Goal: Navigation & Orientation: Find specific page/section

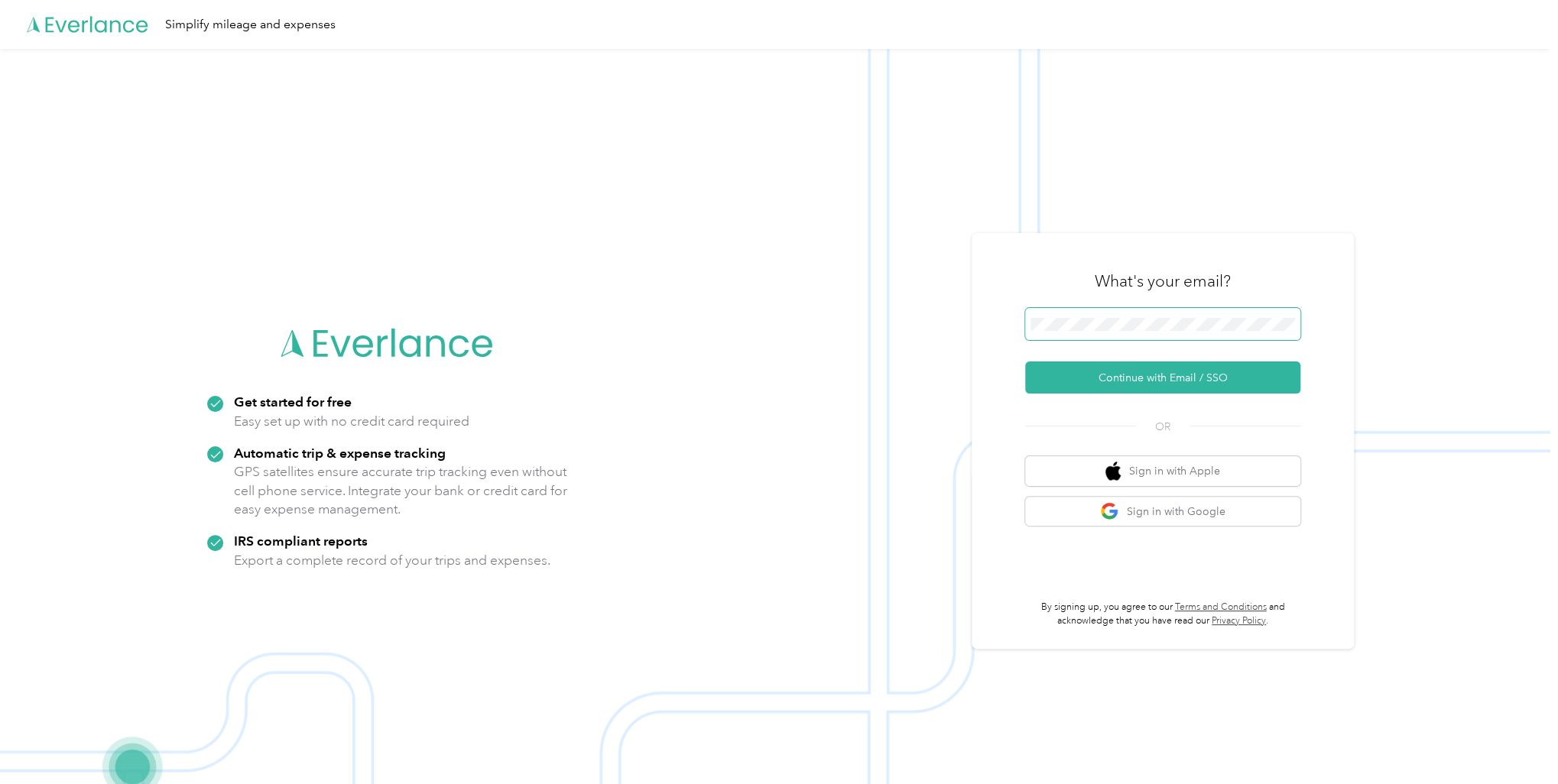
click at [1080, 310] on span at bounding box center [1162, 323] width 275 height 32
click at [1109, 370] on button "Continue with Email / SSO" at bounding box center [1162, 377] width 275 height 32
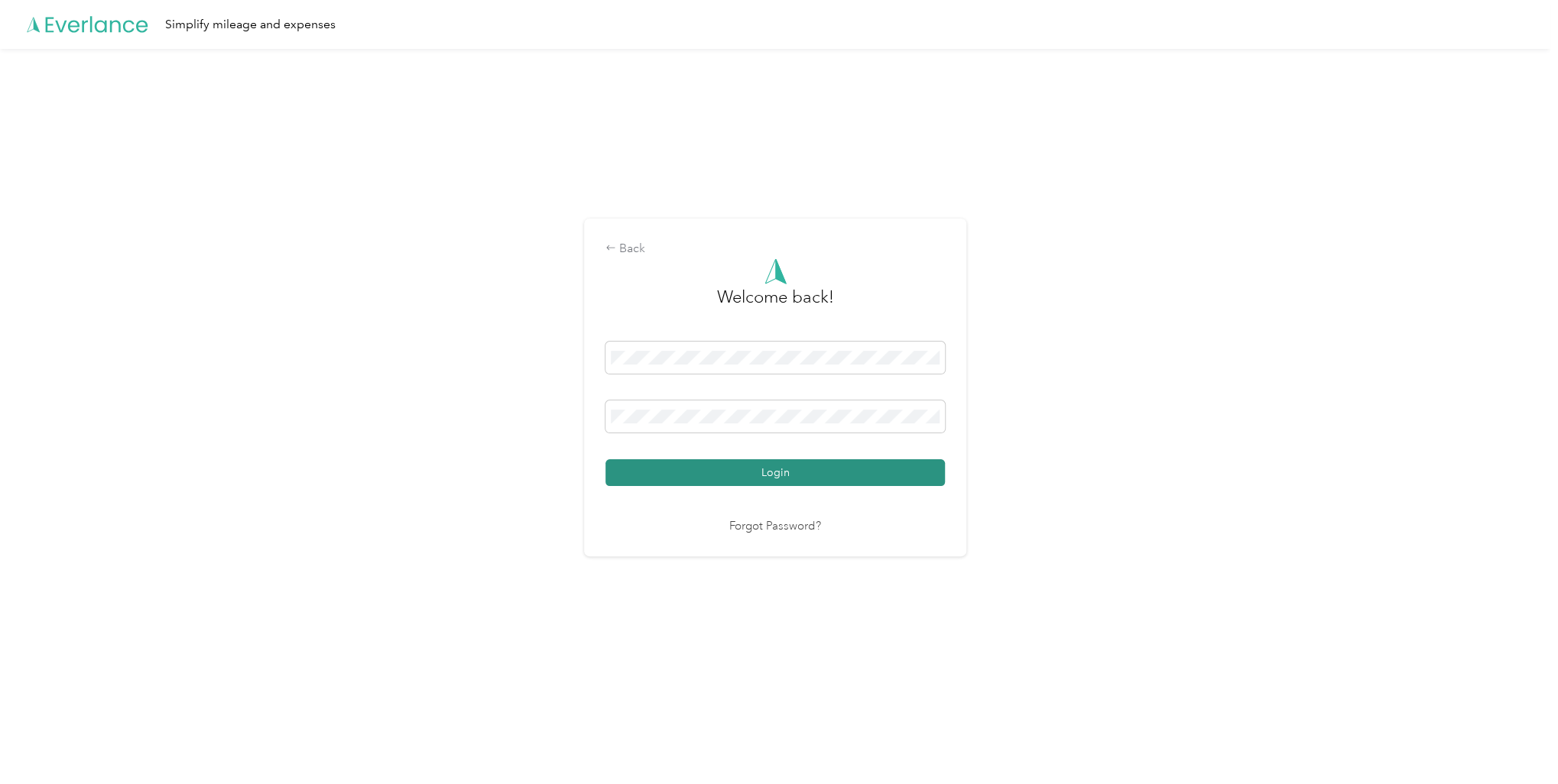
click at [746, 462] on button "Login" at bounding box center [774, 472] width 339 height 26
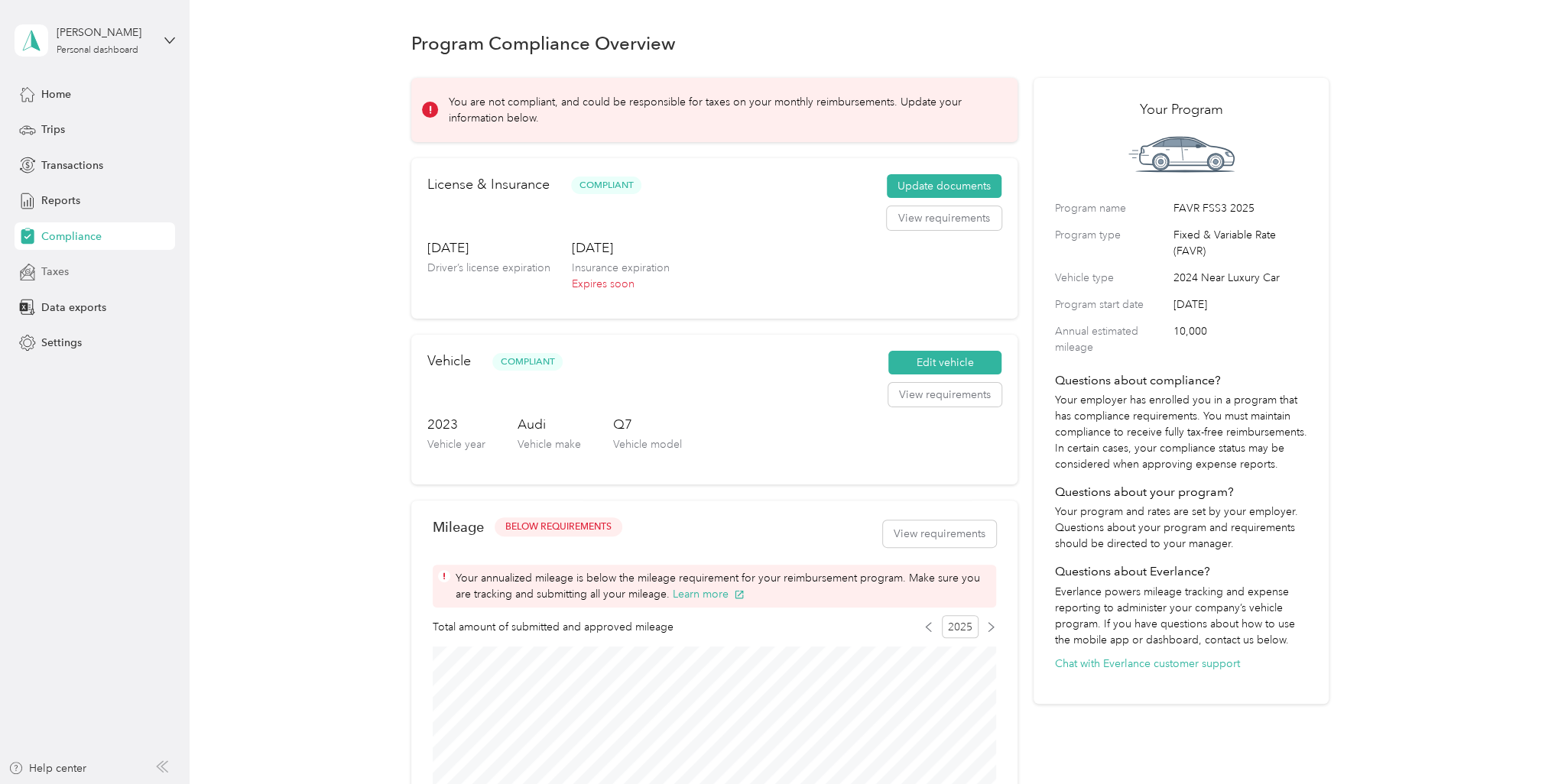
click at [41, 274] on span "Taxes" at bounding box center [54, 271] width 27 height 16
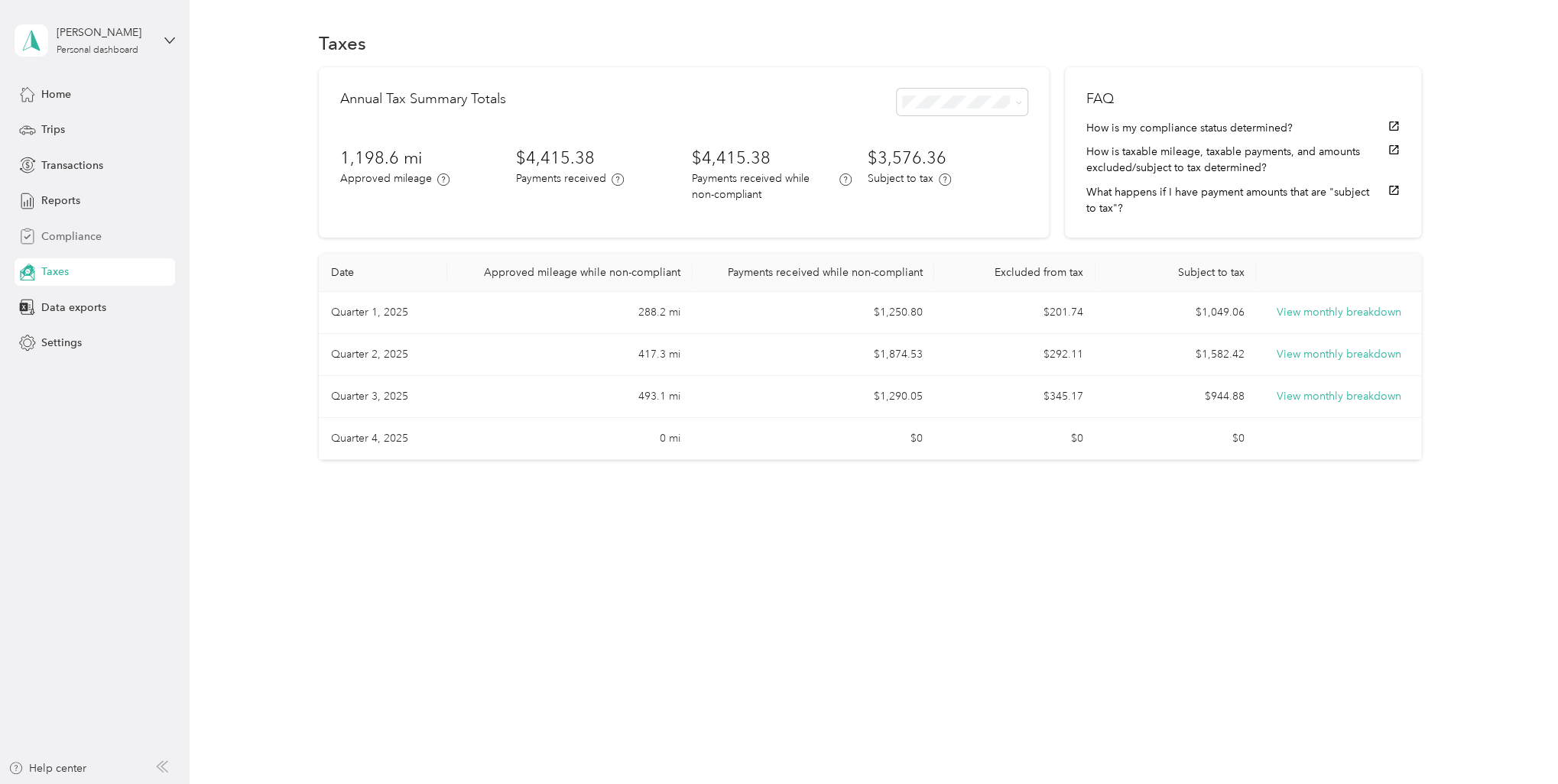
click at [61, 240] on span "Compliance" at bounding box center [71, 237] width 61 height 16
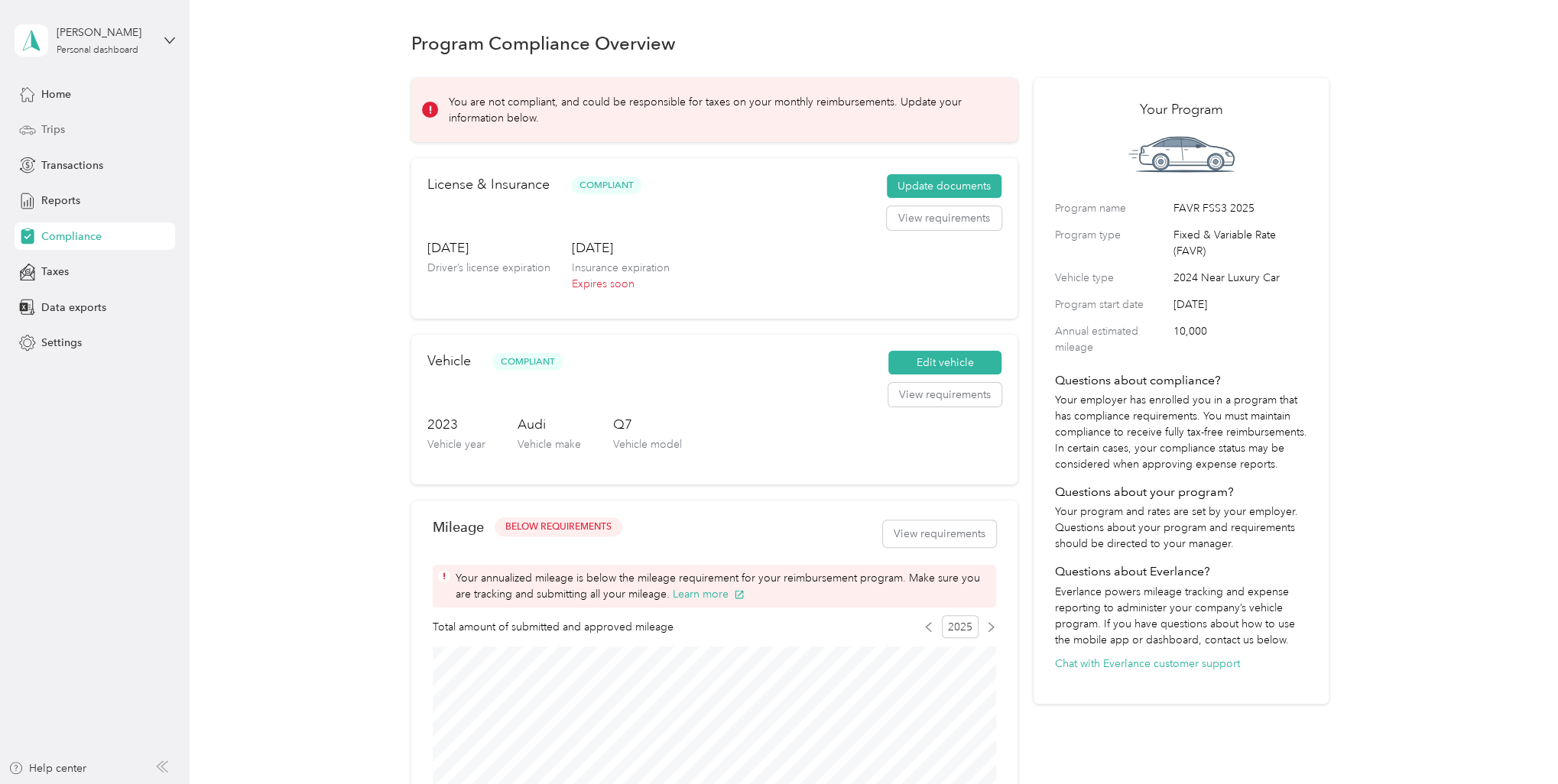
click at [64, 128] on span "Trips" at bounding box center [53, 130] width 24 height 16
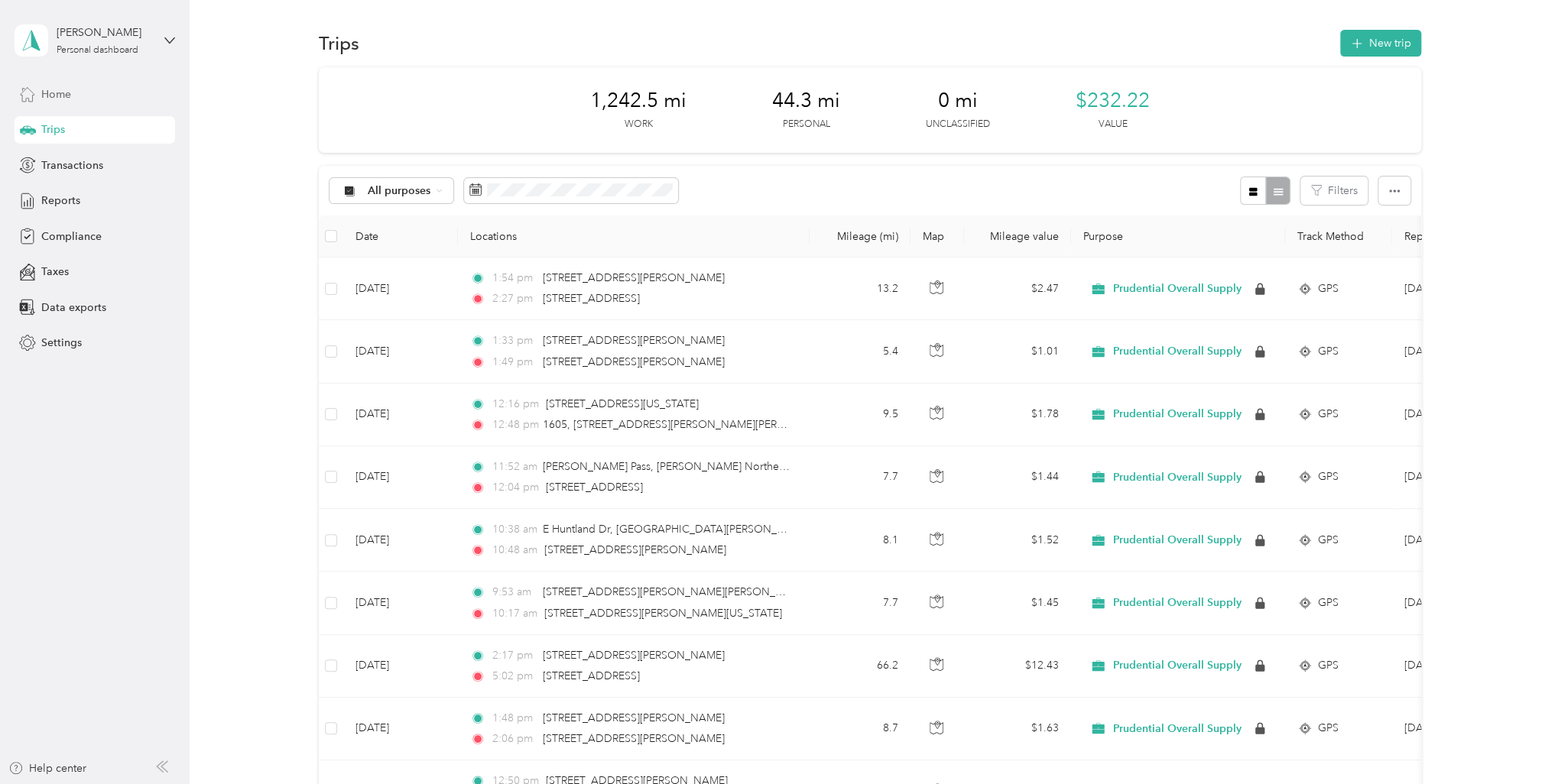
click at [68, 95] on span "Home" at bounding box center [56, 94] width 29 height 16
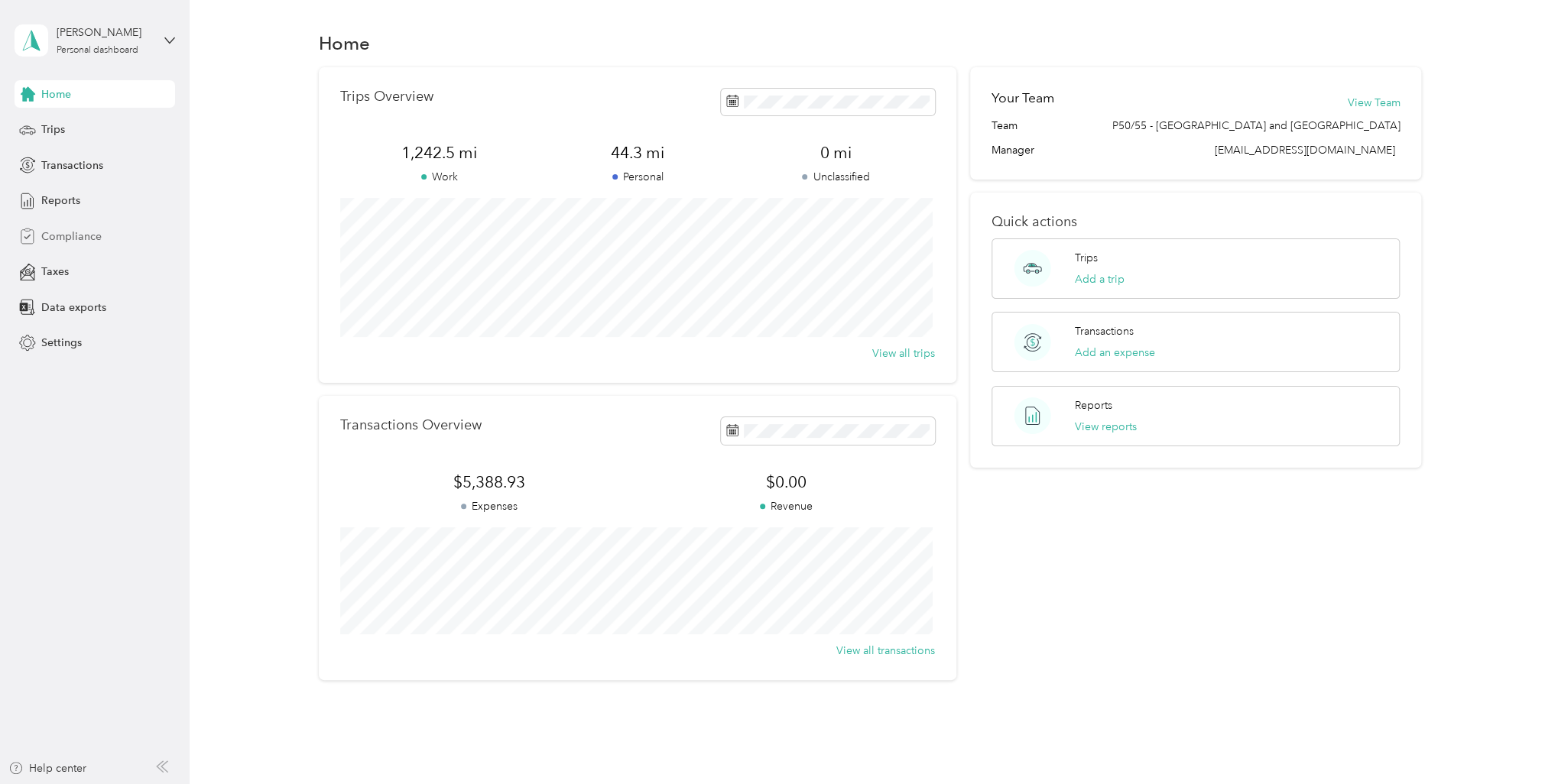
click at [79, 234] on span "Compliance" at bounding box center [71, 237] width 61 height 16
